Goal: Task Accomplishment & Management: Use online tool/utility

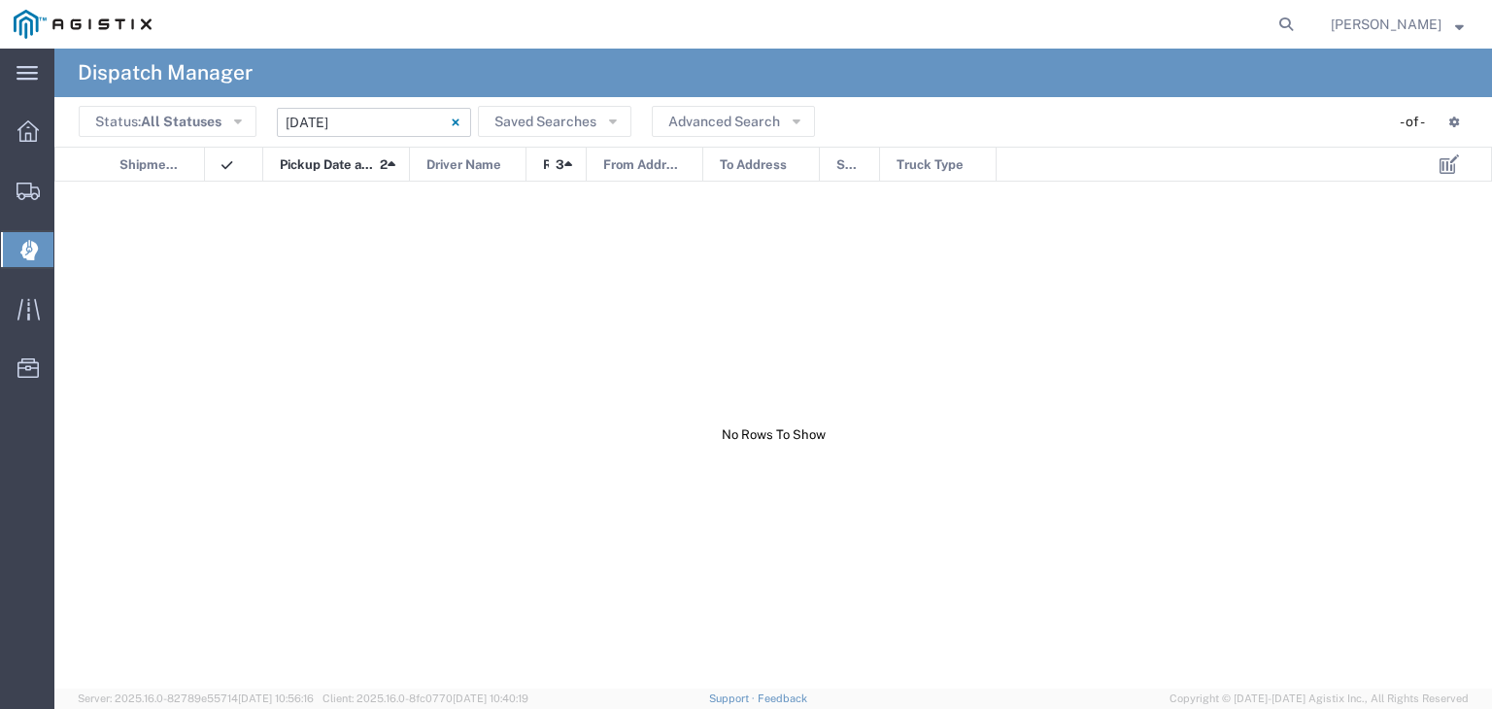
click at [413, 121] on input "[DATE] - [DATE]" at bounding box center [374, 122] width 194 height 29
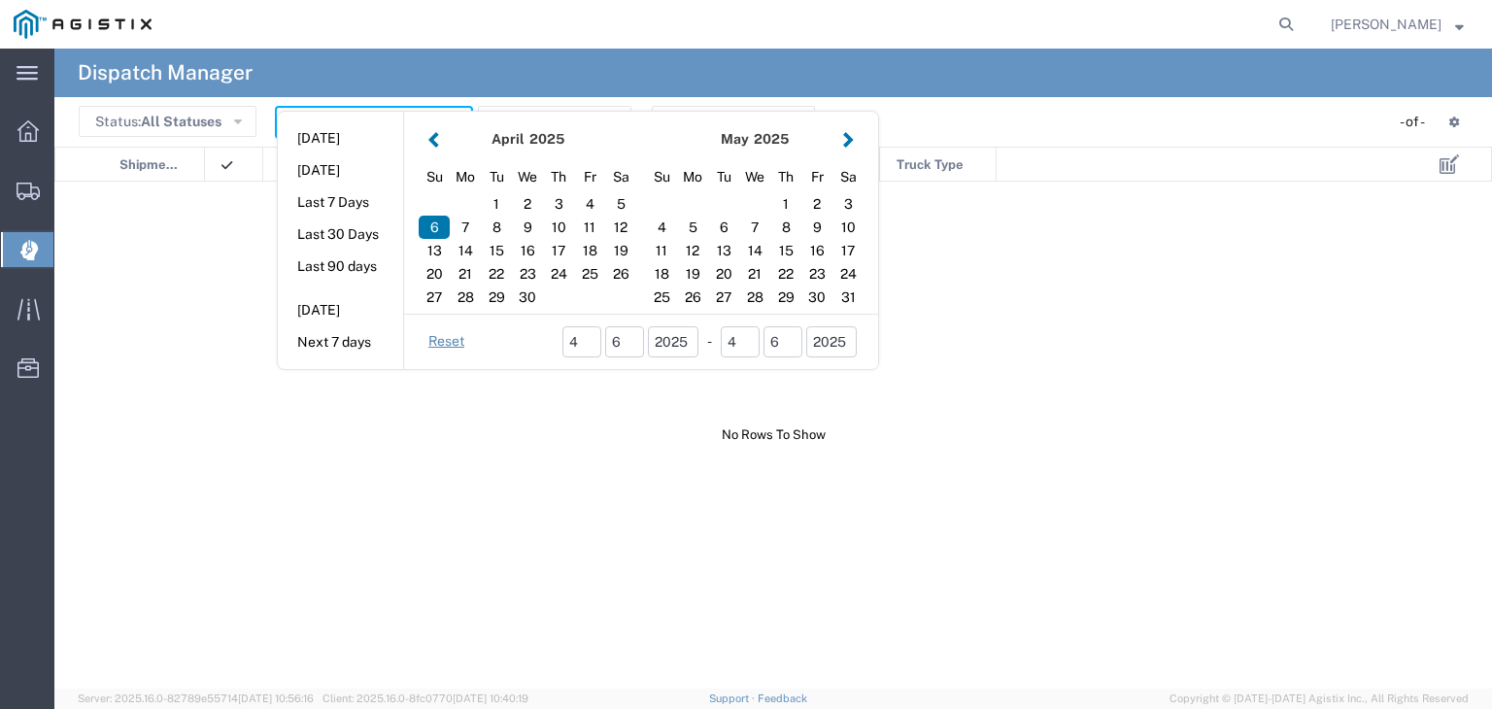
click at [840, 139] on button "button" at bounding box center [848, 139] width 20 height 26
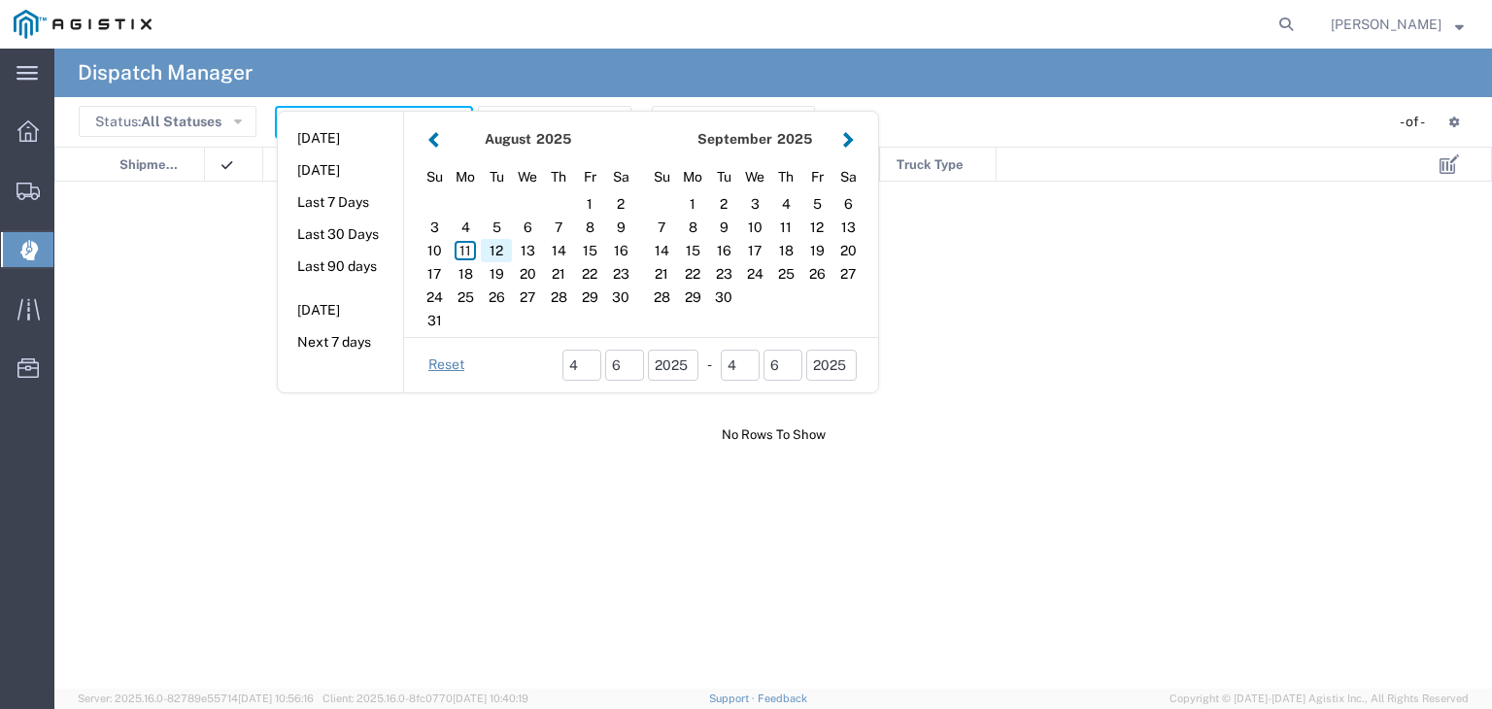
click at [490, 250] on div "12" at bounding box center [496, 250] width 31 height 23
click at [490, 250] on div at bounding box center [739, 435] width 1370 height 507
type input "[DATE]"
type input "[DATE] - [DATE]"
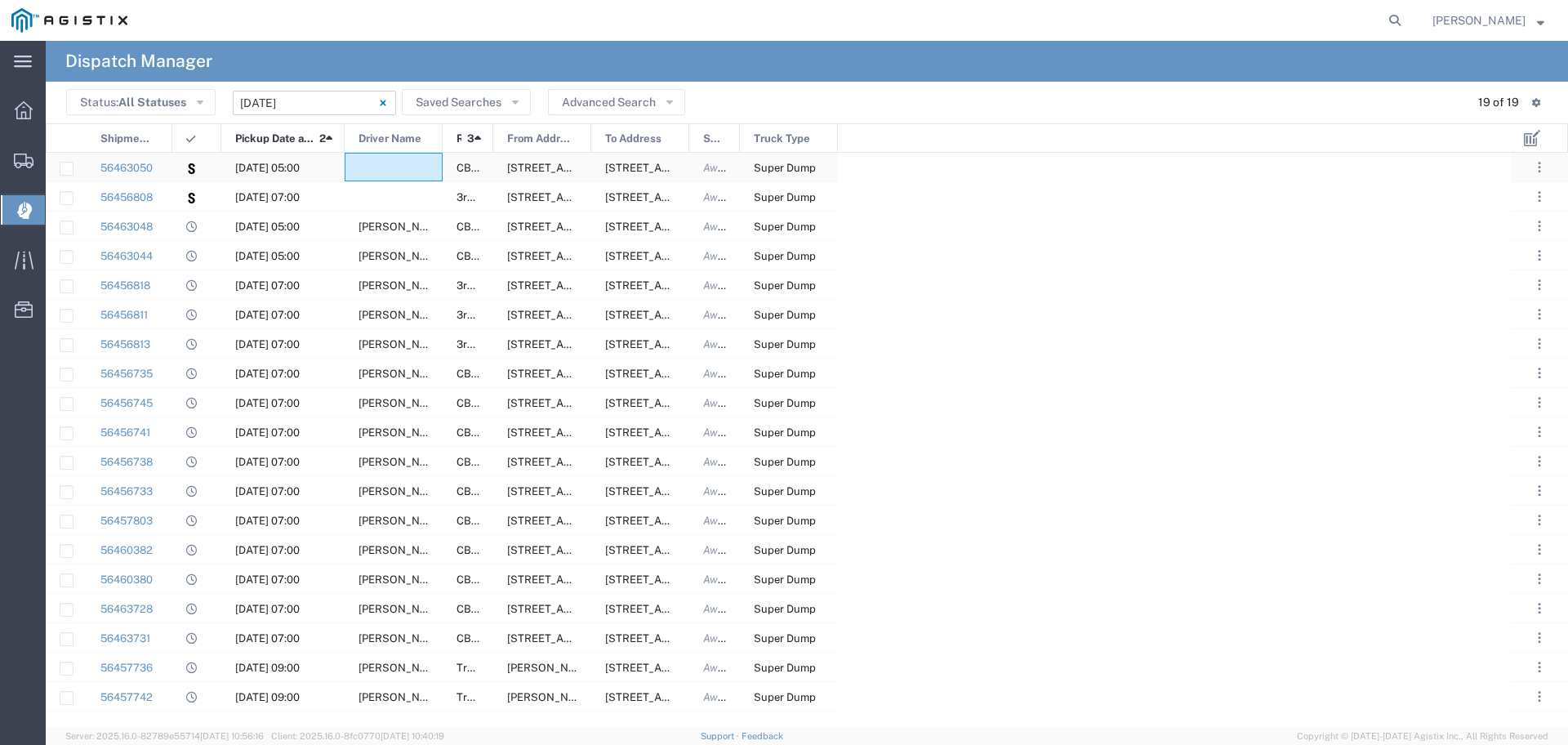
click at [393, 164] on div at bounding box center [393, 167] width 98 height 29
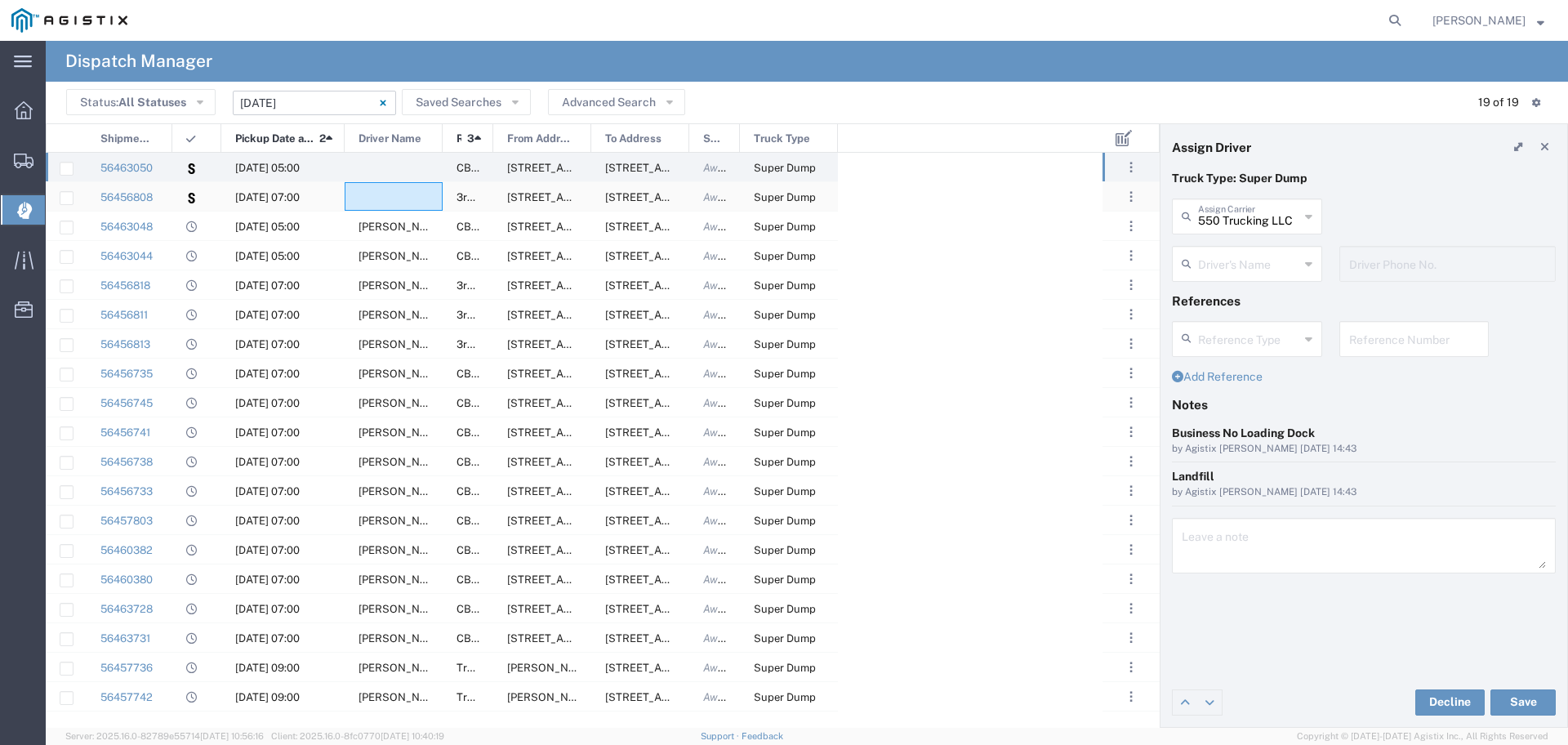
click at [398, 203] on div at bounding box center [393, 197] width 98 height 29
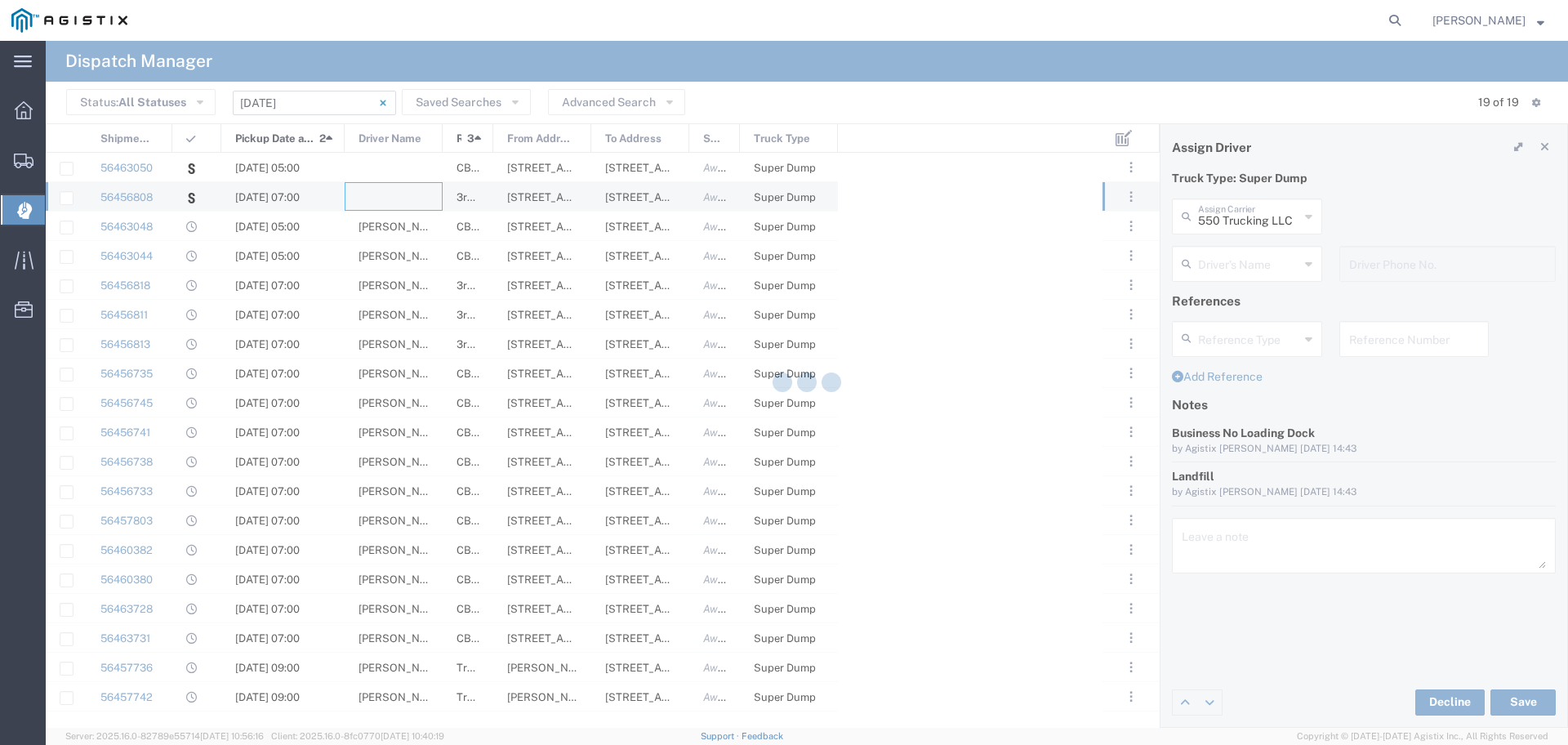
type input "Singh Bro Transport Inc"
